Goal: Task Accomplishment & Management: Use online tool/utility

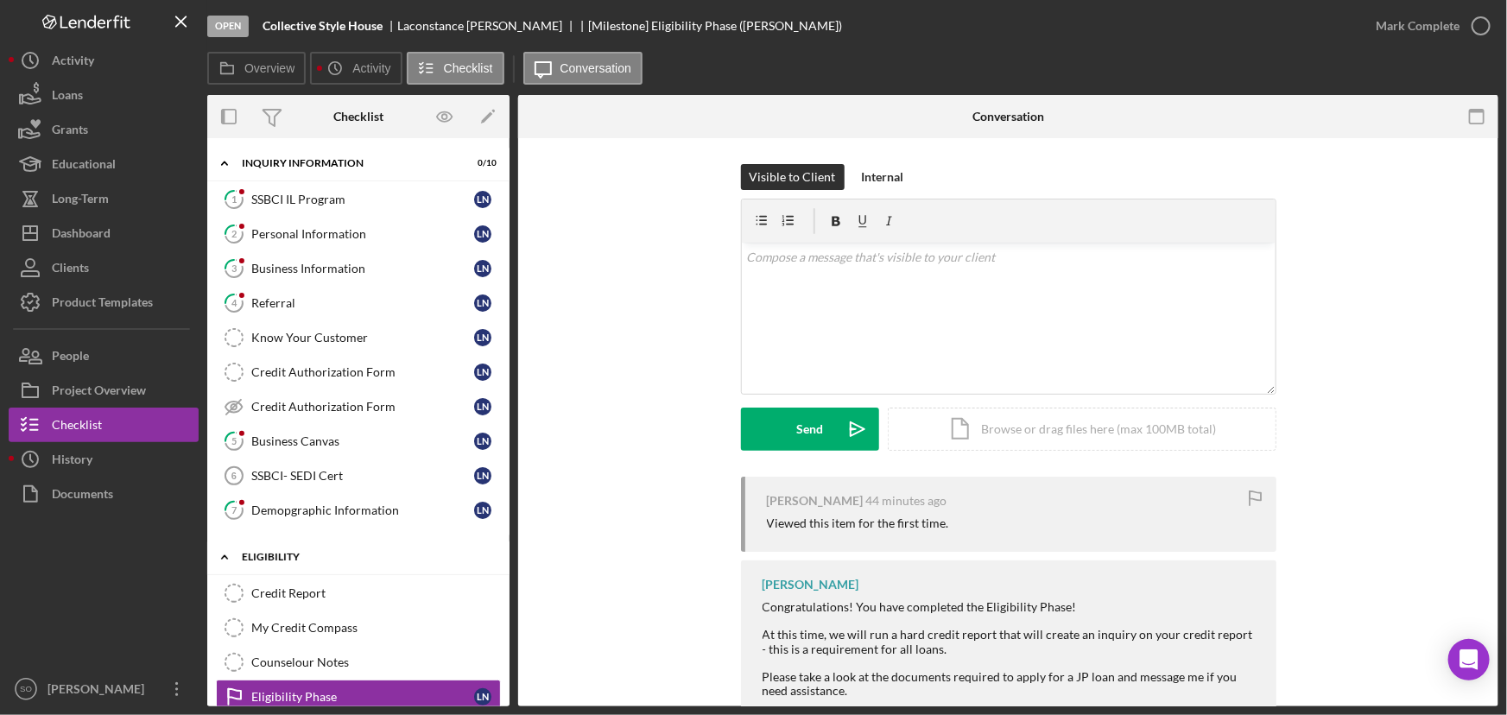
scroll to position [22, 0]
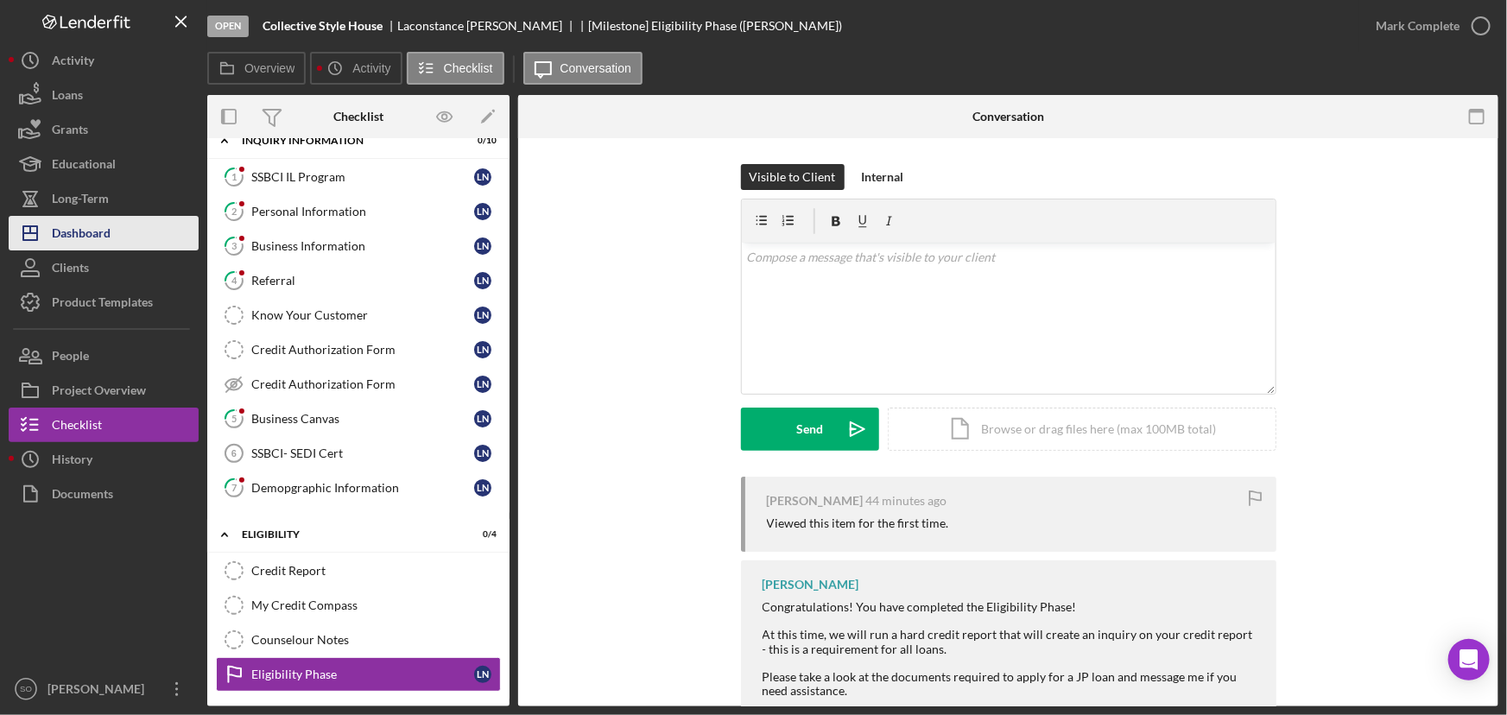
click at [83, 233] on div "Dashboard" at bounding box center [81, 235] width 59 height 39
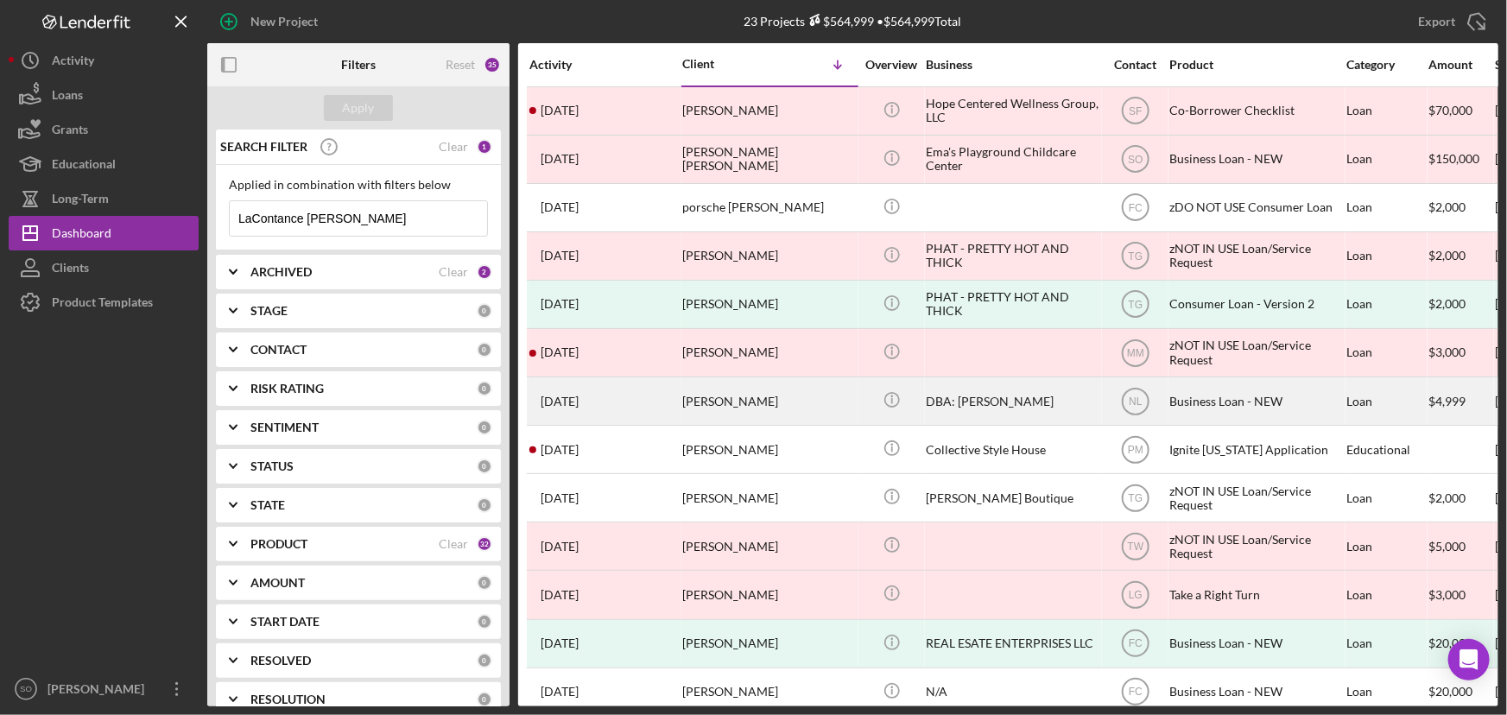
click at [1229, 402] on div "Business Loan - NEW" at bounding box center [1255, 401] width 173 height 46
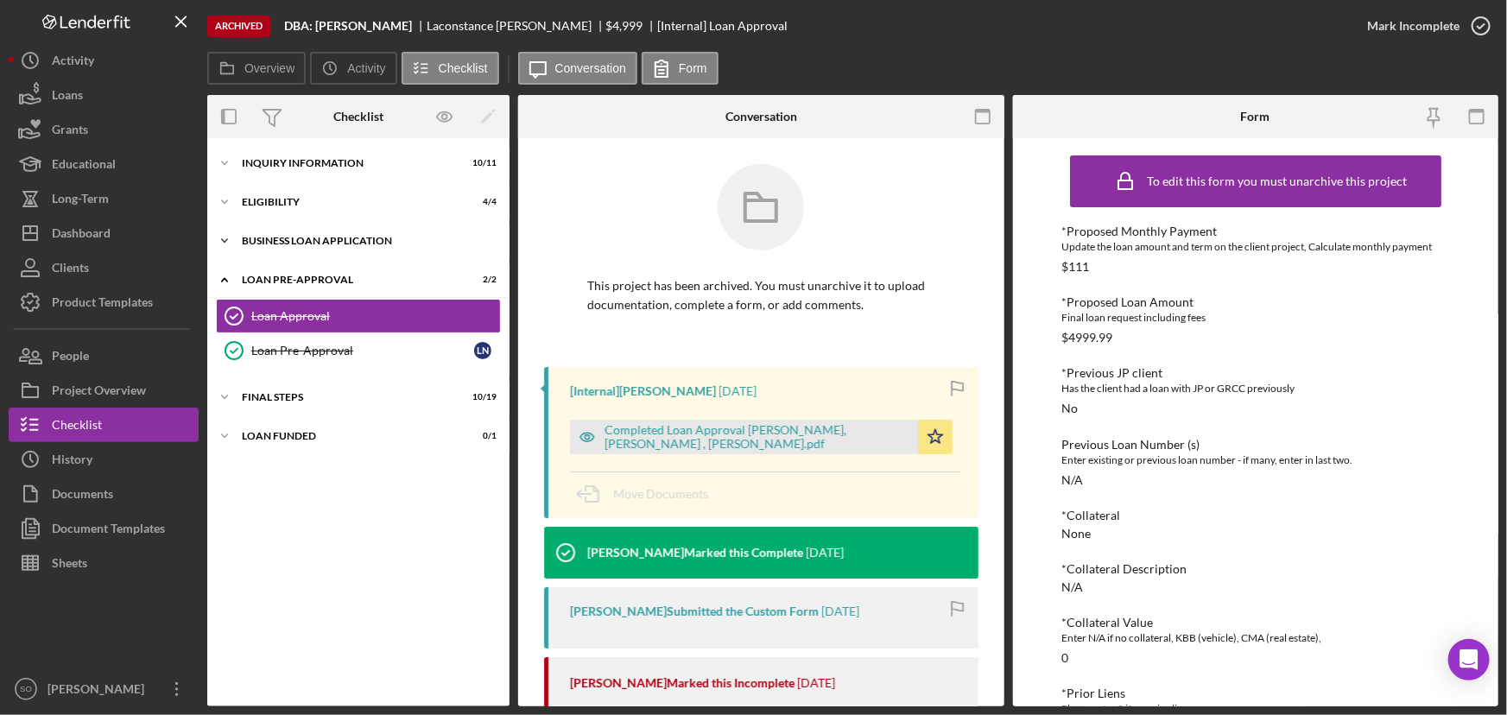
click at [320, 244] on div "BUSINESS LOAN APPLICATION" at bounding box center [365, 241] width 246 height 10
